Goal: Task Accomplishment & Management: Use online tool/utility

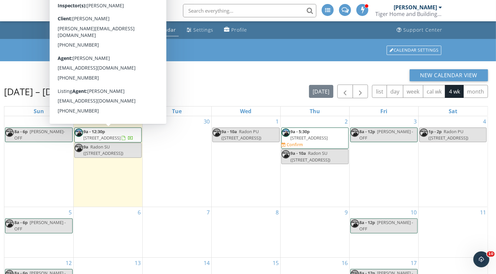
click at [121, 139] on span "3114 Grand Ave, Glenwood Springs 81601" at bounding box center [102, 138] width 37 height 6
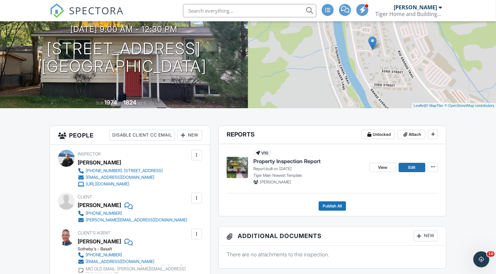
scroll to position [70, 0]
click at [383, 165] on span "View" at bounding box center [382, 167] width 9 height 7
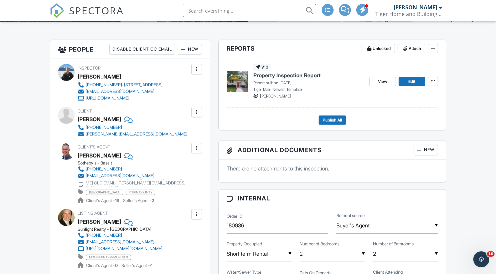
scroll to position [158, 0]
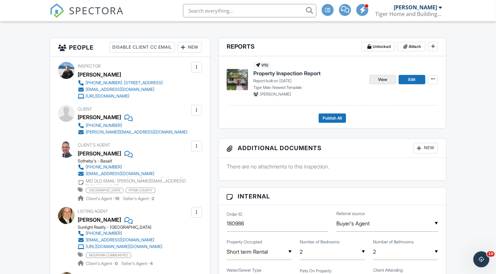
click at [385, 79] on span "View" at bounding box center [382, 79] width 9 height 7
click at [386, 77] on span "View" at bounding box center [382, 79] width 9 height 7
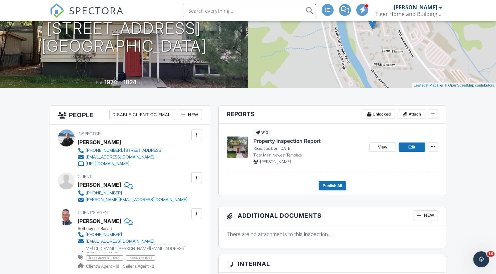
scroll to position [0, 0]
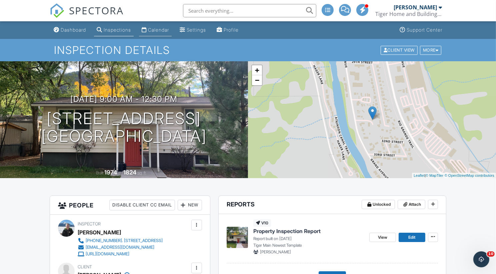
click at [160, 29] on div "Calendar" at bounding box center [158, 30] width 21 height 6
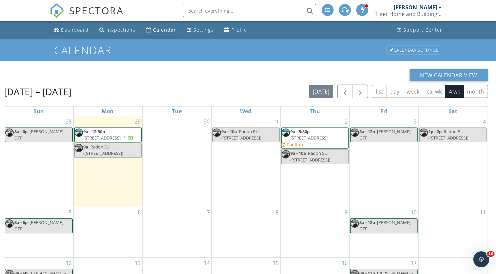
click at [163, 185] on div "30" at bounding box center [177, 161] width 69 height 91
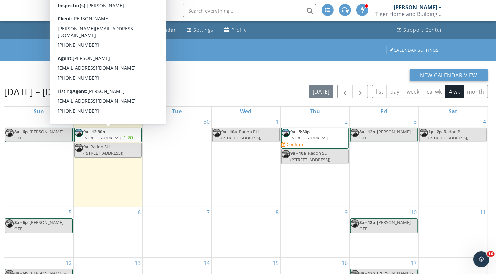
click at [112, 139] on span "[STREET_ADDRESS]" at bounding box center [102, 138] width 37 height 6
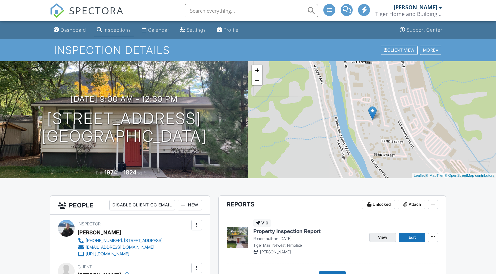
click at [383, 234] on span "View" at bounding box center [382, 237] width 9 height 7
click at [163, 29] on div "Calendar" at bounding box center [158, 30] width 21 height 6
